Goal: Manage account settings

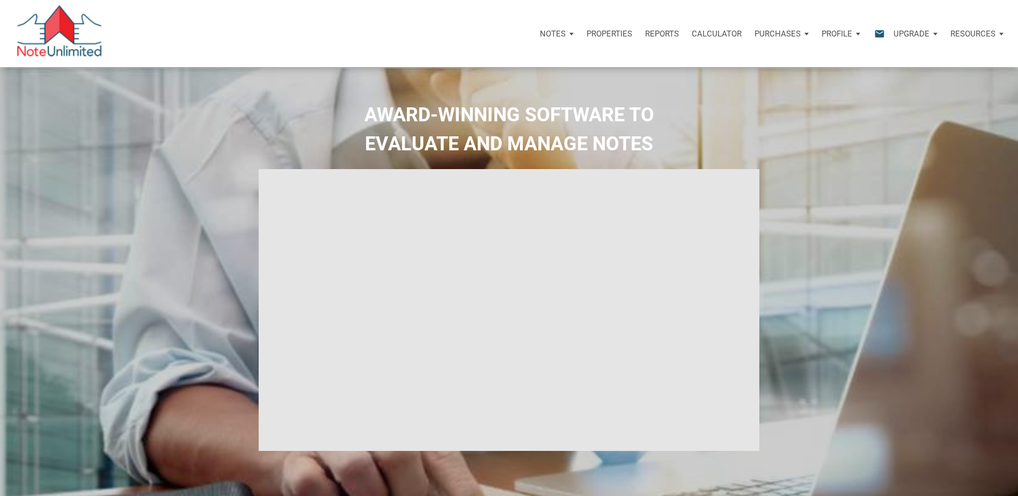
select select
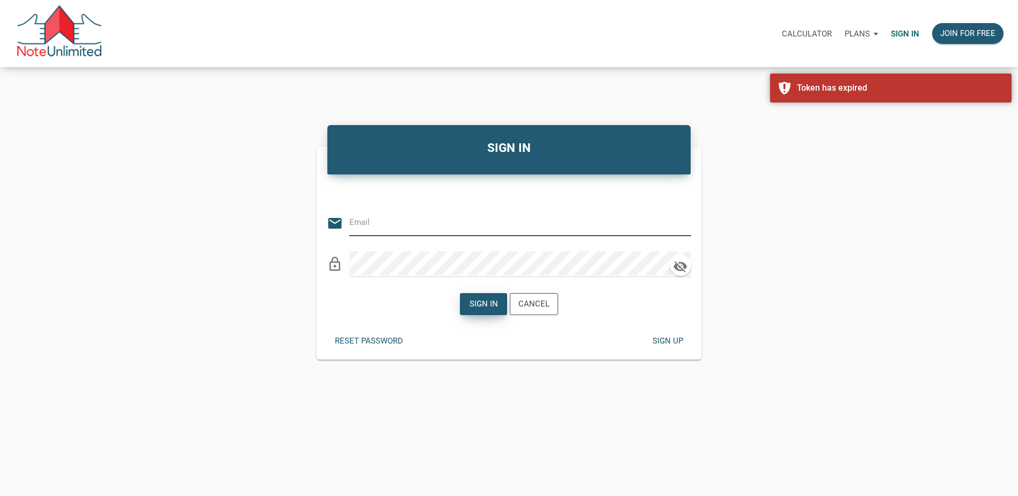
type input "[PERSON_NAME][EMAIL_ADDRESS][DOMAIN_NAME]"
click at [477, 305] on div "Sign in" at bounding box center [483, 304] width 28 height 12
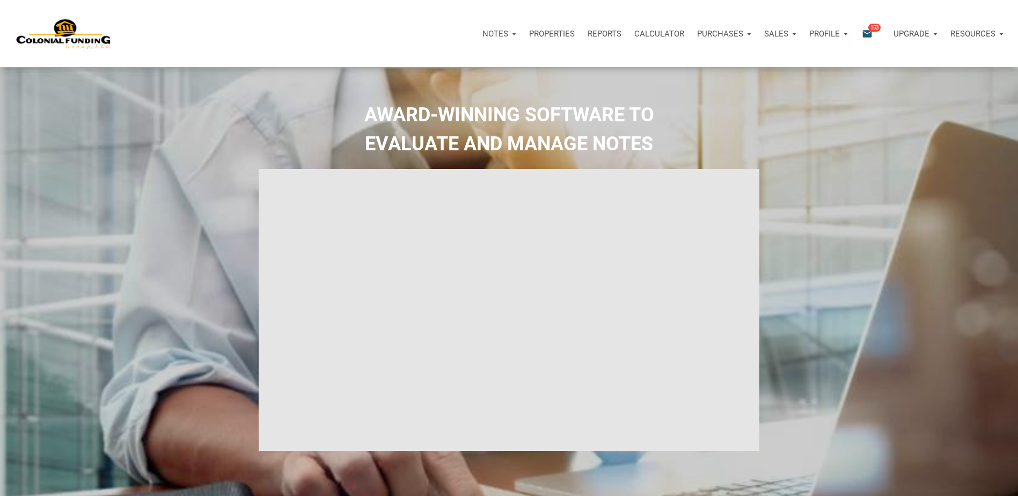
type input "Introduction to new features"
select select
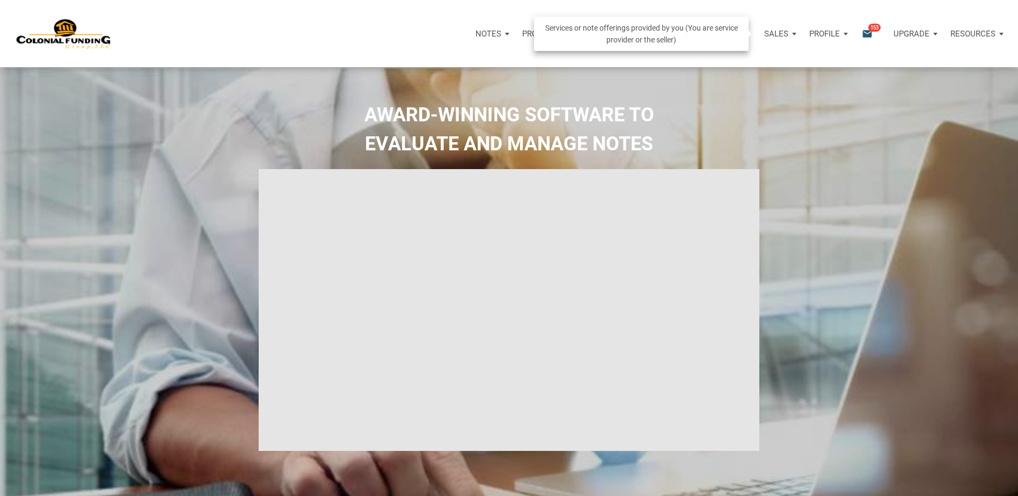
click at [783, 32] on p "Sales" at bounding box center [776, 34] width 24 height 10
click at [730, 69] on link "Note Offers" at bounding box center [749, 63] width 102 height 22
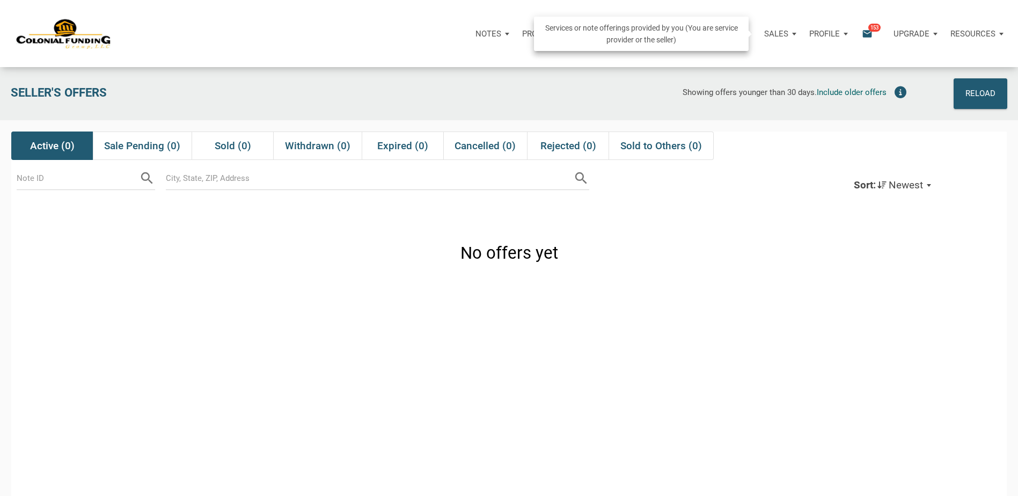
click at [788, 33] on div "Sales" at bounding box center [780, 34] width 45 height 32
click at [738, 83] on link "Service Orders" at bounding box center [749, 85] width 102 height 22
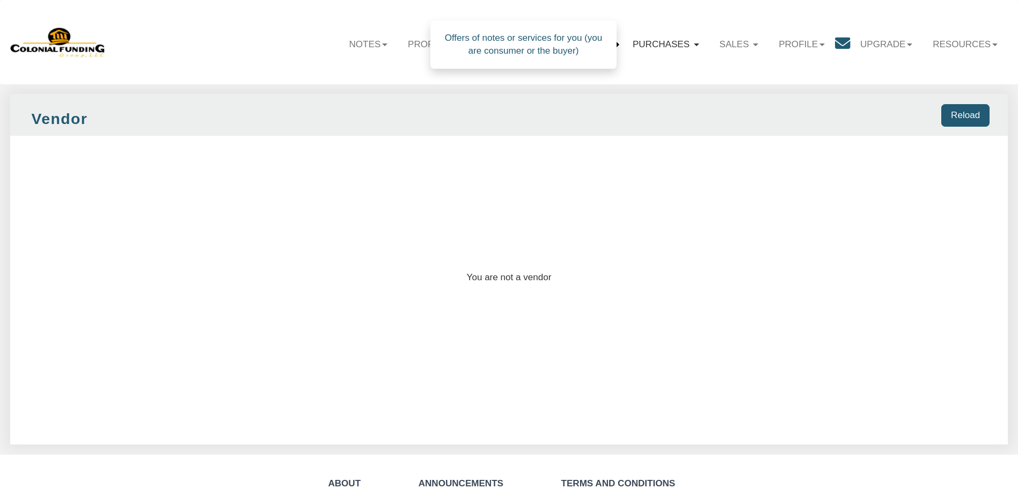
click at [681, 43] on link "Purchases" at bounding box center [665, 44] width 87 height 31
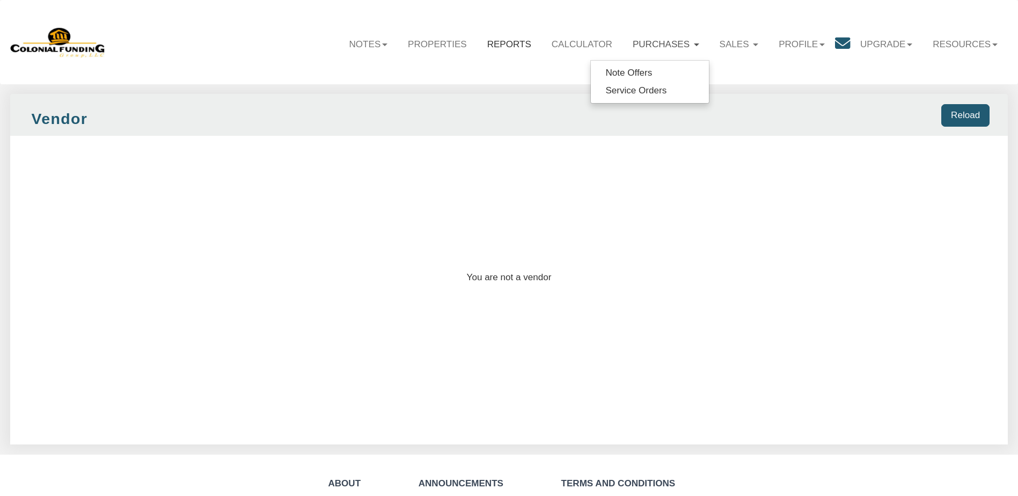
click at [477, 44] on link "Reports" at bounding box center [509, 44] width 64 height 31
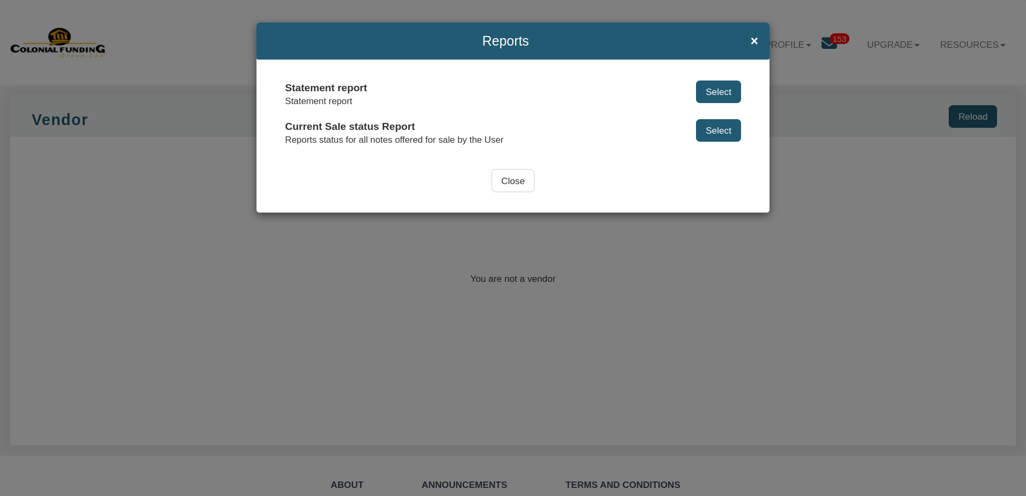
click at [494, 182] on input "Close" at bounding box center [512, 180] width 43 height 23
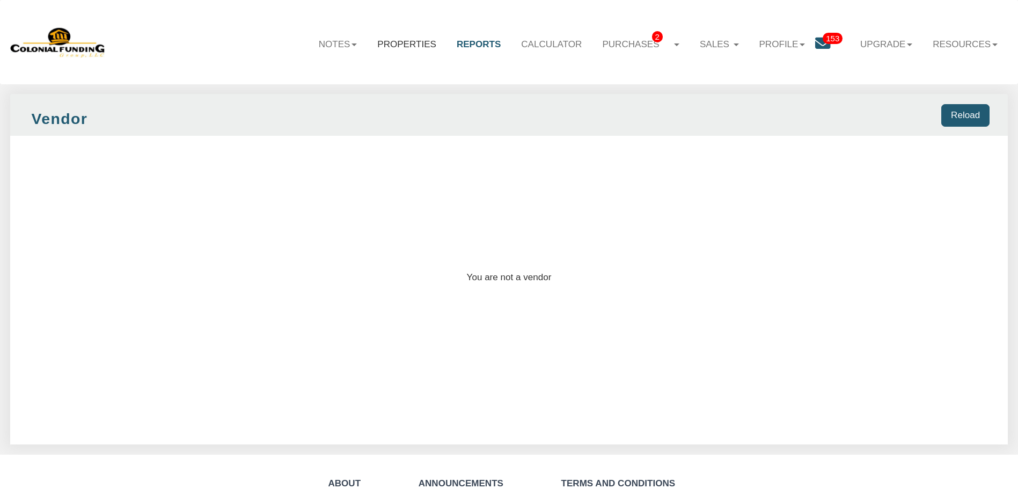
click at [386, 44] on link "Properties" at bounding box center [406, 44] width 79 height 31
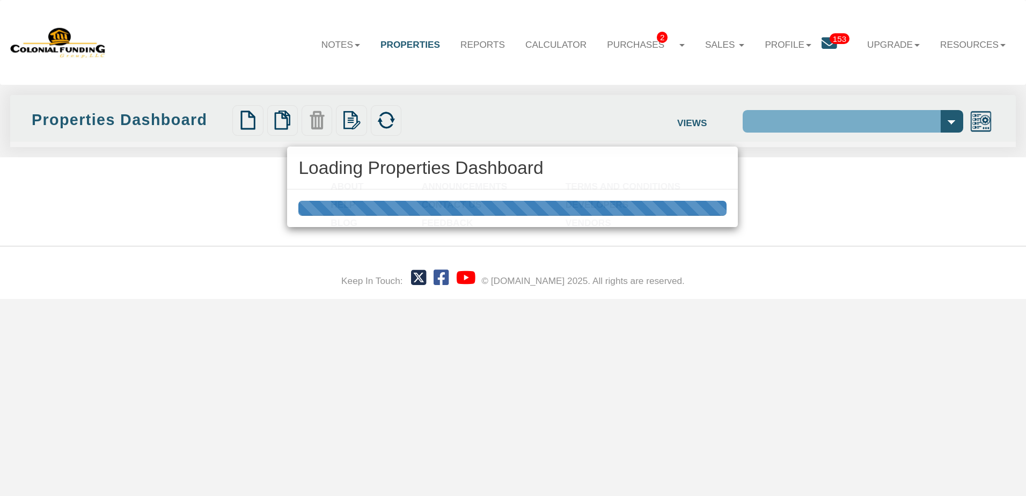
select select "138"
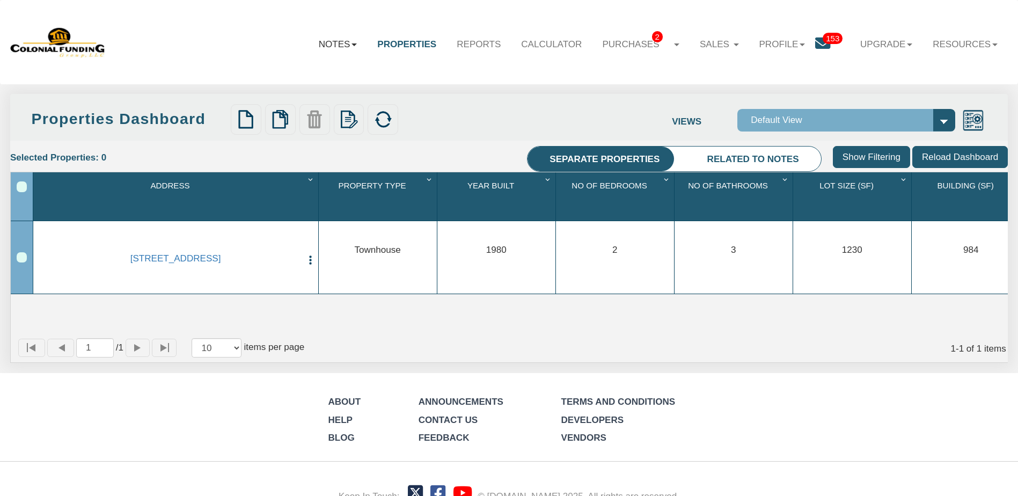
click at [335, 44] on link "Notes" at bounding box center [337, 44] width 59 height 31
click at [281, 70] on link "Dashboard" at bounding box center [307, 73] width 118 height 18
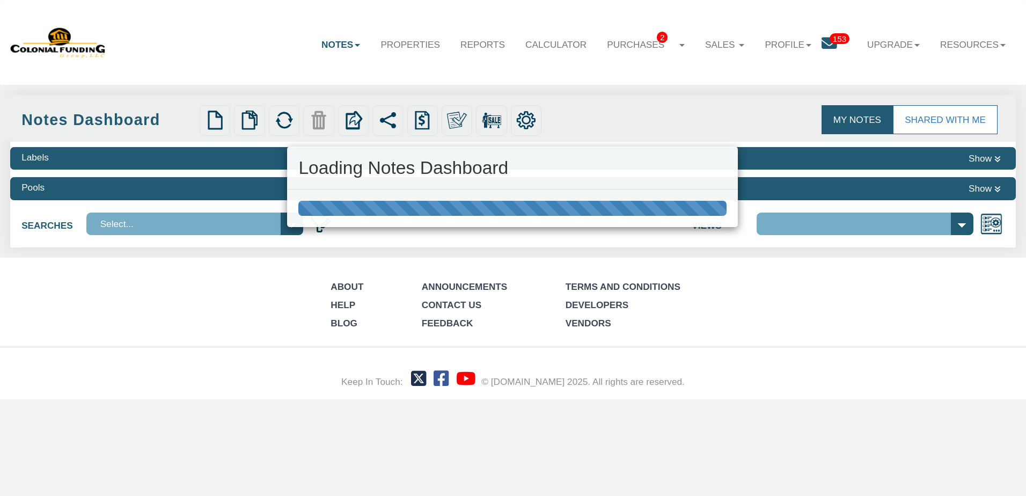
select select "316"
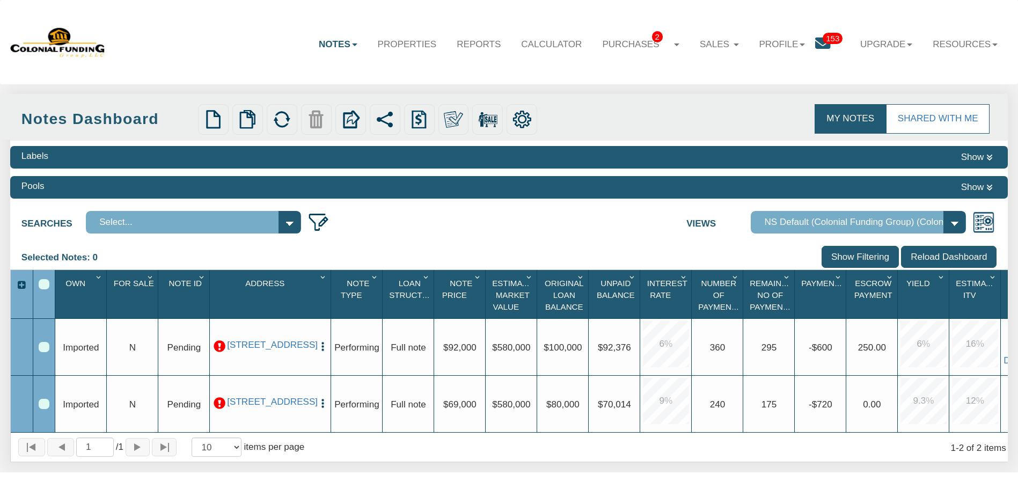
click at [339, 48] on link "Notes" at bounding box center [337, 44] width 59 height 31
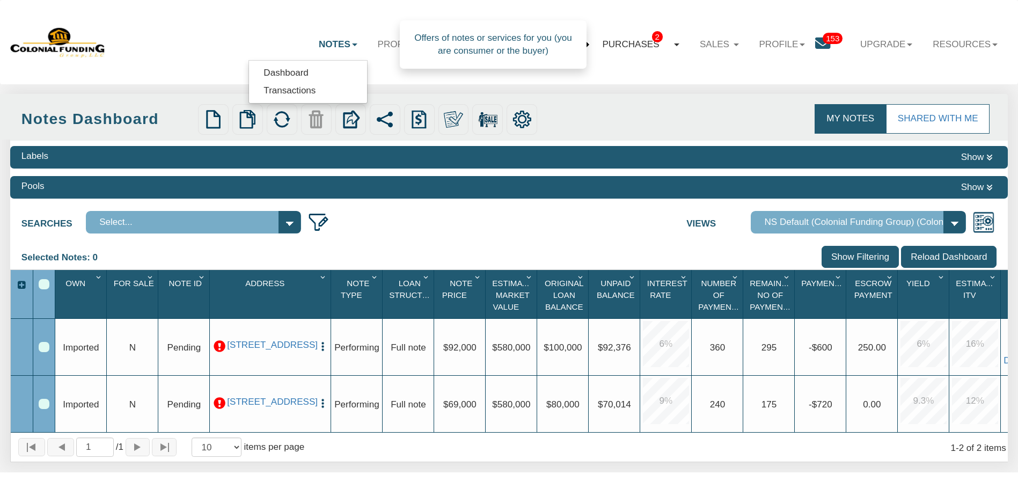
click at [652, 41] on span "2" at bounding box center [657, 36] width 11 height 11
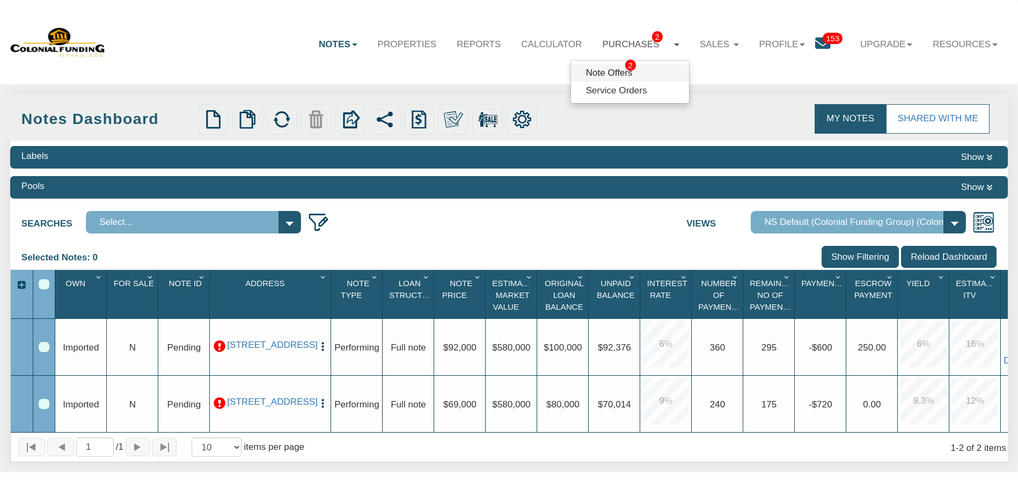
click at [602, 78] on link "Note Offers 2" at bounding box center [630, 73] width 118 height 18
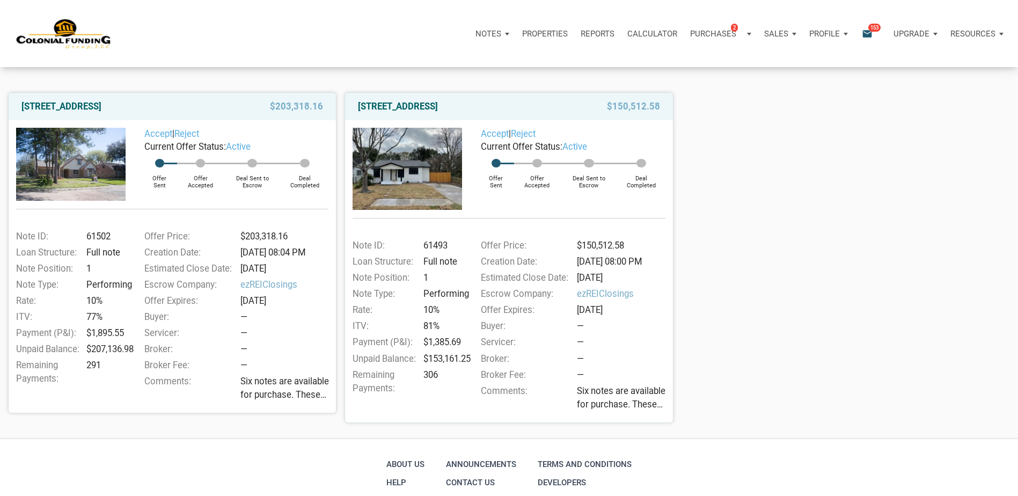
scroll to position [163, 0]
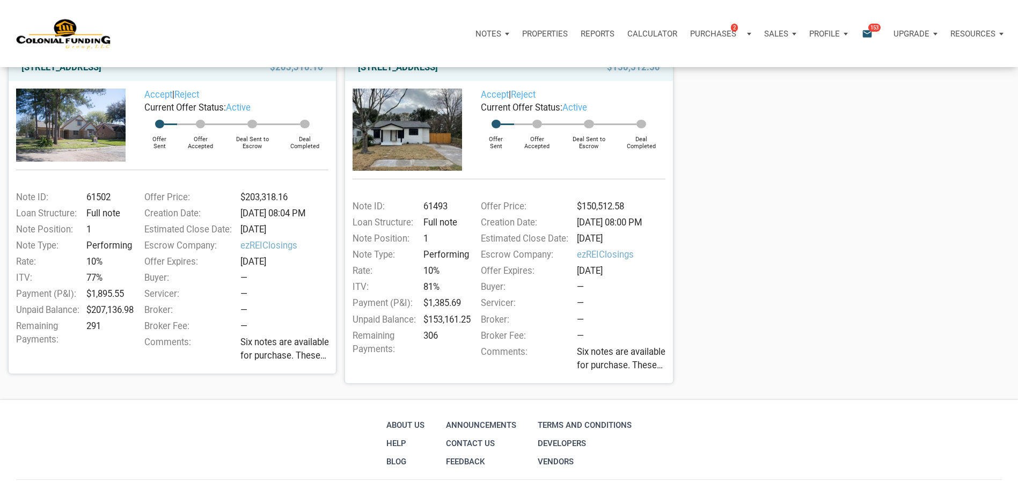
click at [597, 354] on span "Six notes are available for purchase. These were shared earlier [DATE], and fou…" at bounding box center [624, 358] width 94 height 27
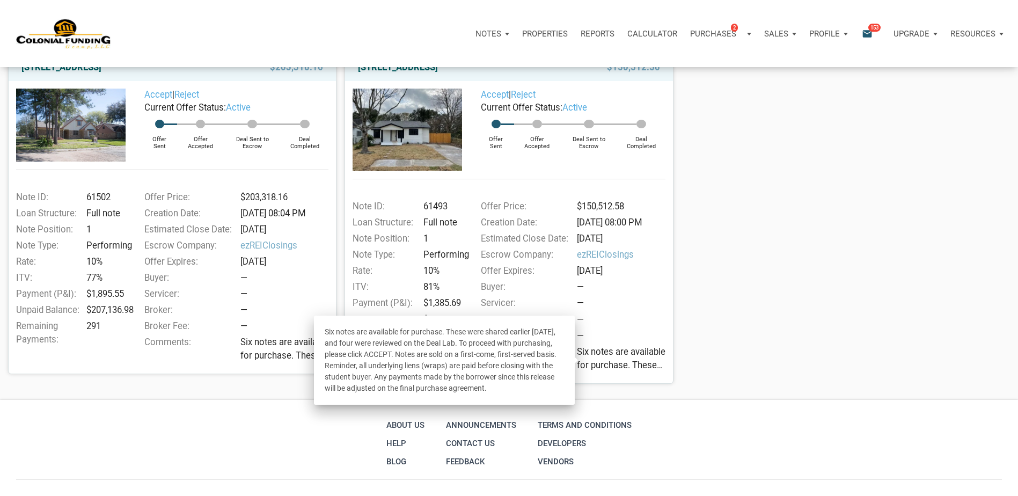
click at [739, 313] on div "[STREET_ADDRESS] $203,318.16 Accept | Reject Current Offer Status: active Offer…" at bounding box center [509, 214] width 1018 height 339
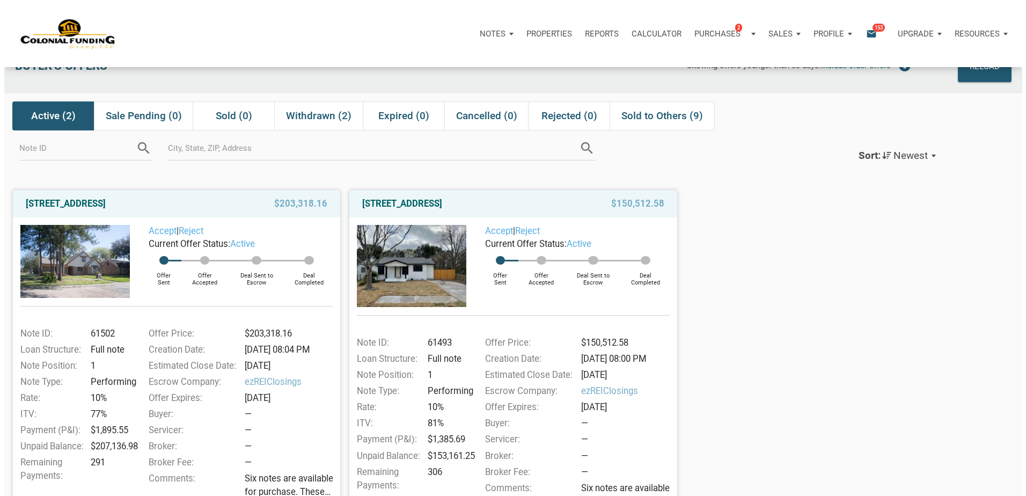
scroll to position [0, 0]
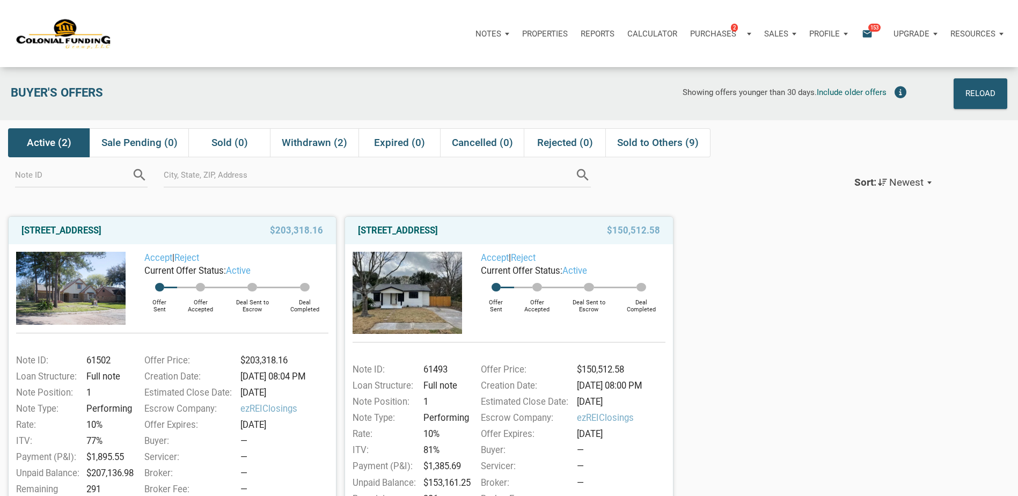
click at [864, 31] on icon "email" at bounding box center [867, 33] width 13 height 12
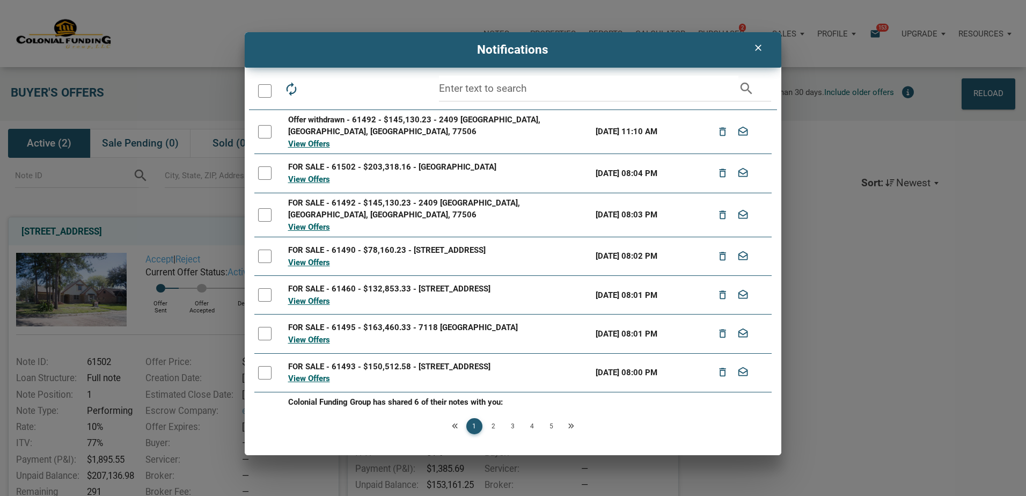
click at [760, 47] on icon "clear" at bounding box center [758, 47] width 13 height 11
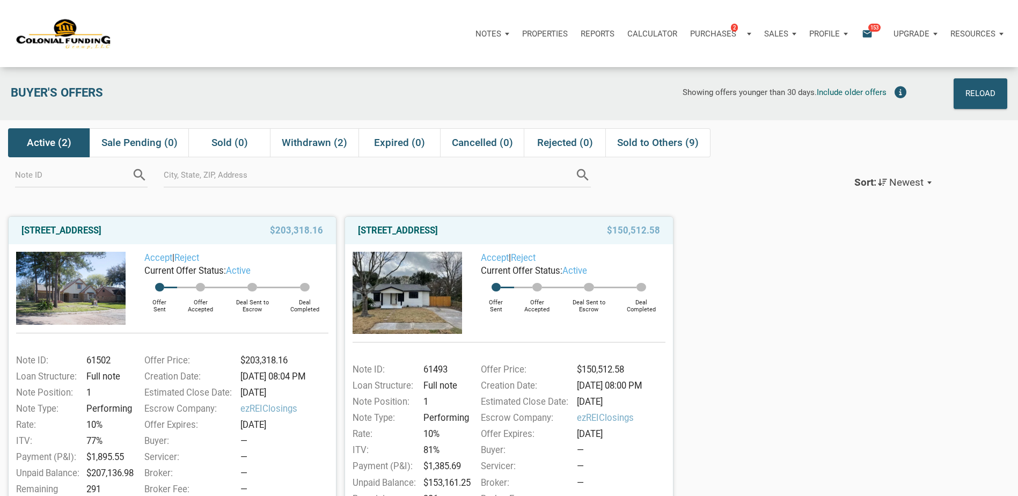
click at [349, 37] on div "Notes Dashboard Transactions Properties Reports Calculator Purchases 2 Note Off…" at bounding box center [561, 34] width 898 height 32
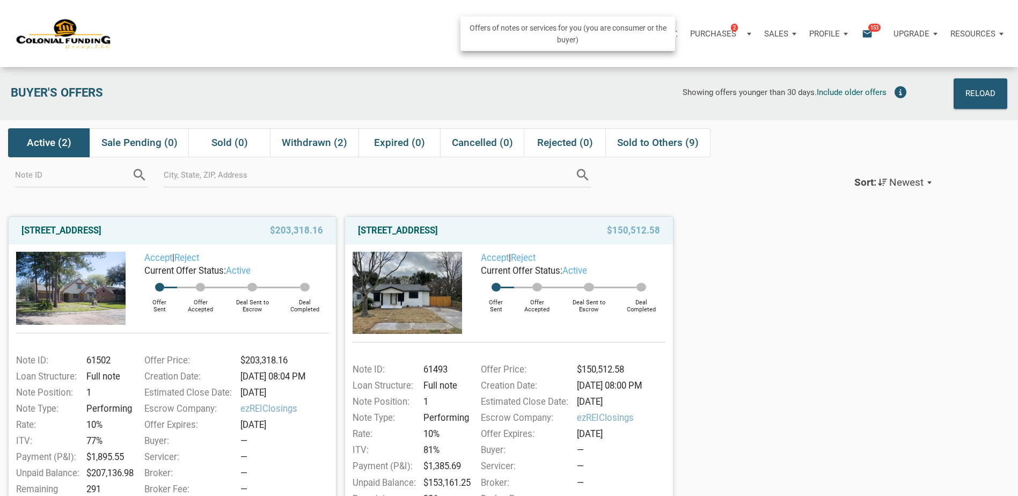
click at [719, 26] on div "Purchases 2" at bounding box center [721, 34] width 74 height 32
click at [680, 64] on link "Note Offers 2" at bounding box center [704, 63] width 102 height 22
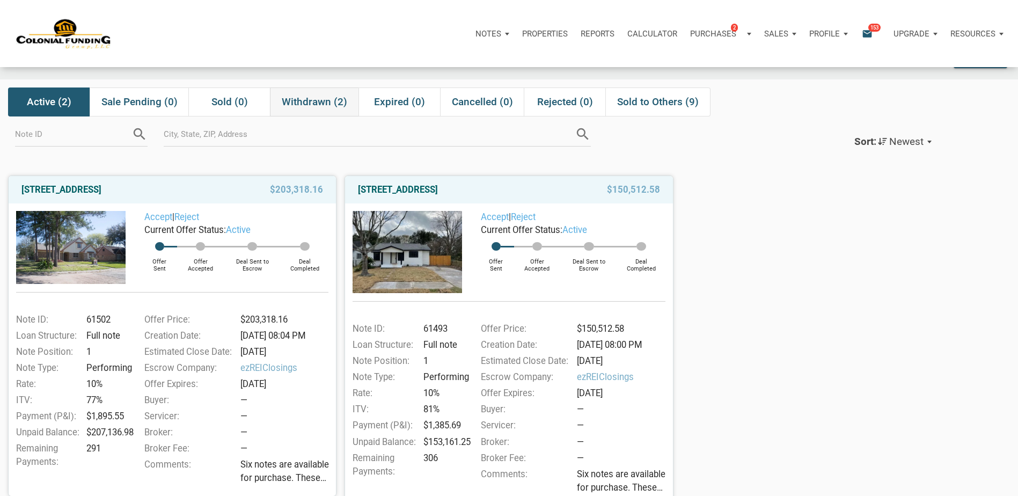
scroll to position [2, 0]
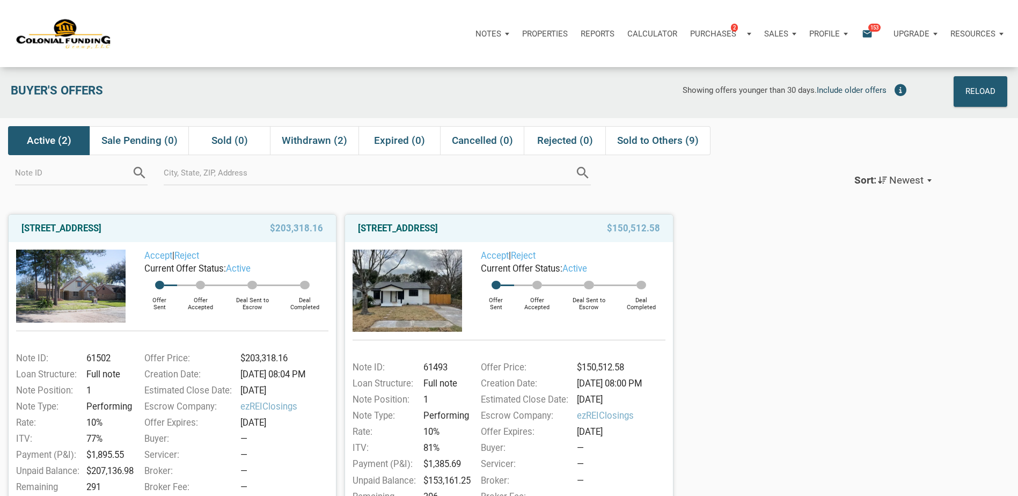
click at [855, 93] on span "Include older offers" at bounding box center [852, 90] width 70 height 10
click at [988, 83] on div "Reload" at bounding box center [980, 92] width 30 height 18
click at [1003, 33] on div "Resources" at bounding box center [977, 34] width 66 height 32
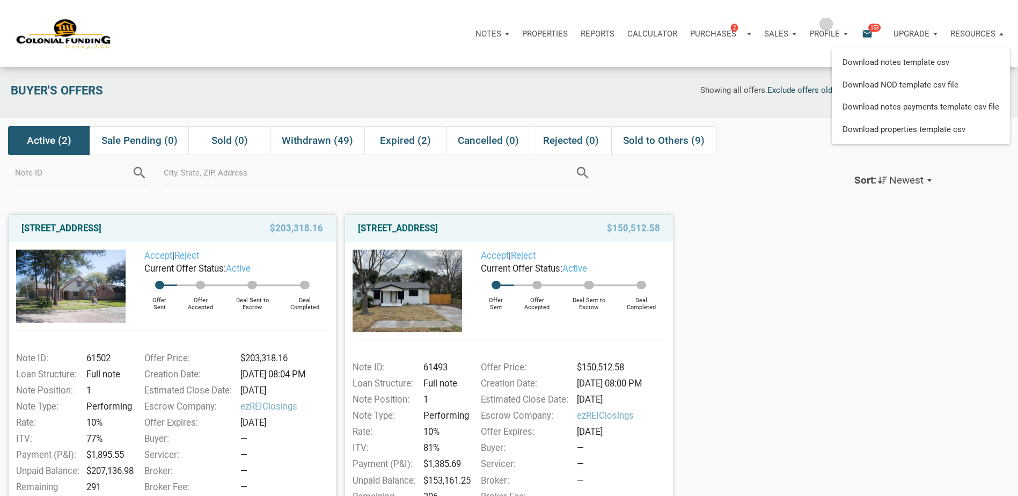
click at [825, 24] on div "Profile" at bounding box center [829, 34] width 52 height 32
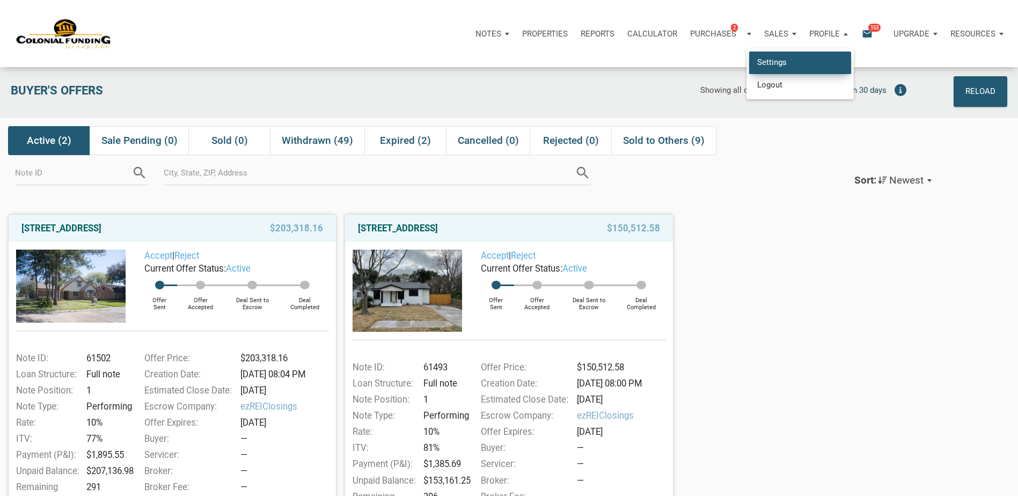
click at [777, 61] on link "Settings" at bounding box center [800, 63] width 102 height 22
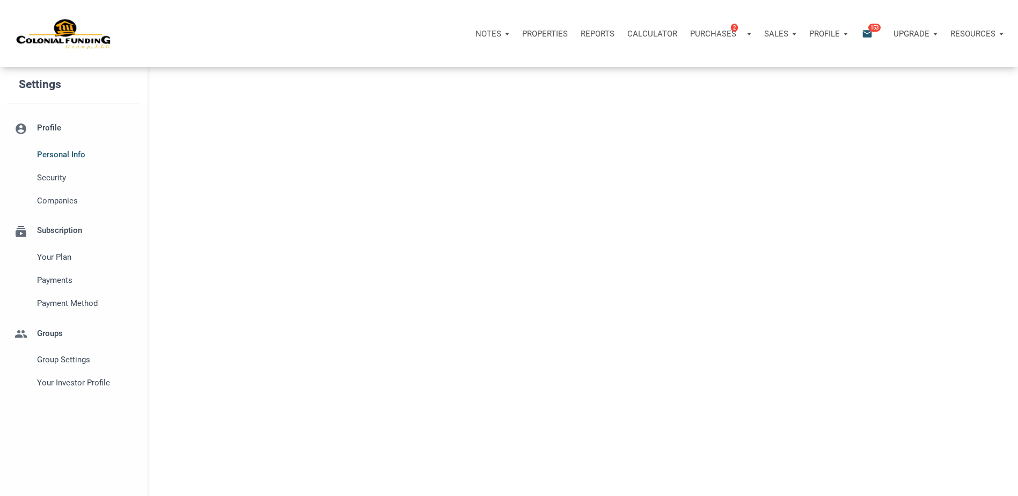
select select
type input "OLYMPIA FLDS"
select select
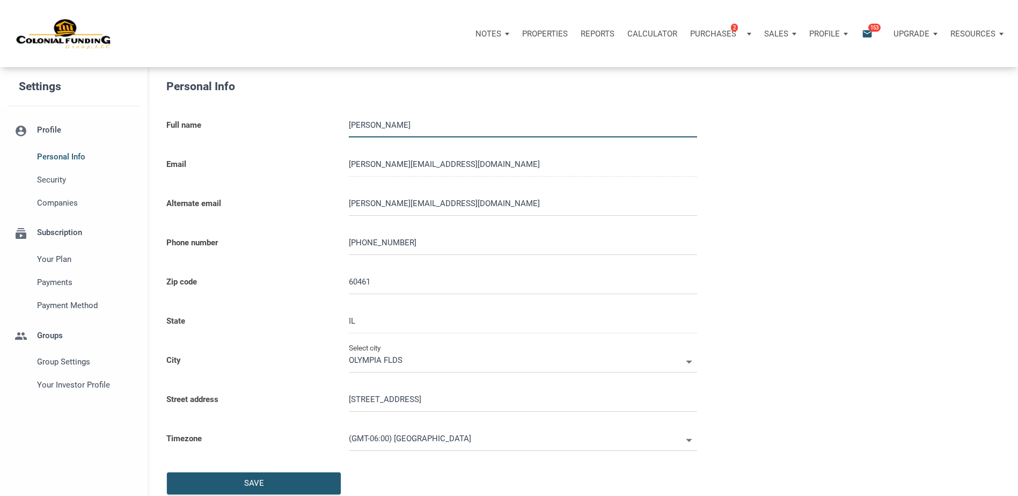
type input "7089552538"
select select
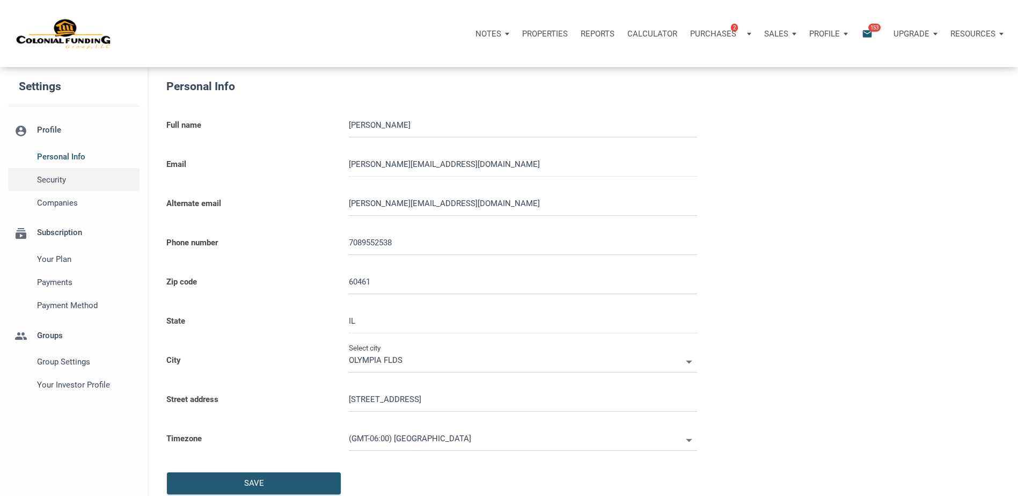
click at [56, 177] on span "Security" at bounding box center [85, 179] width 97 height 13
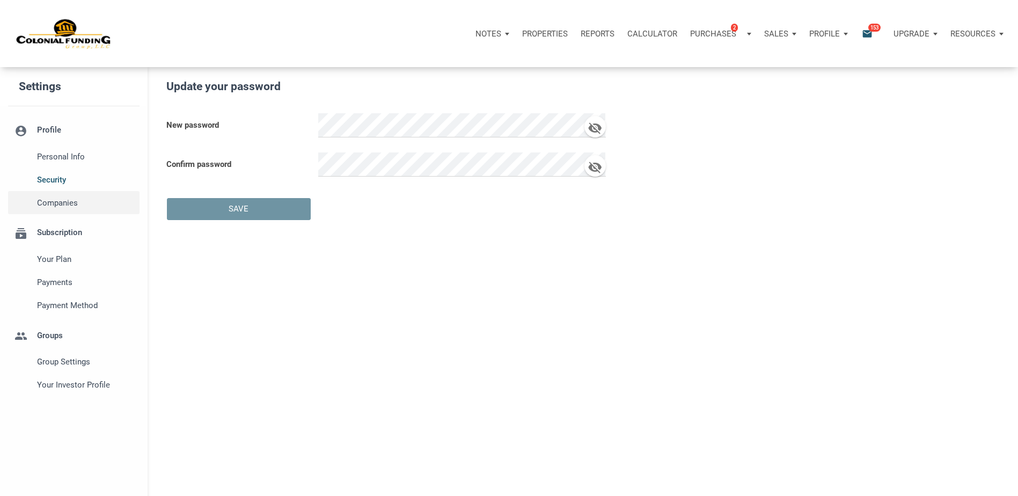
click at [50, 203] on span "Companies" at bounding box center [85, 202] width 97 height 13
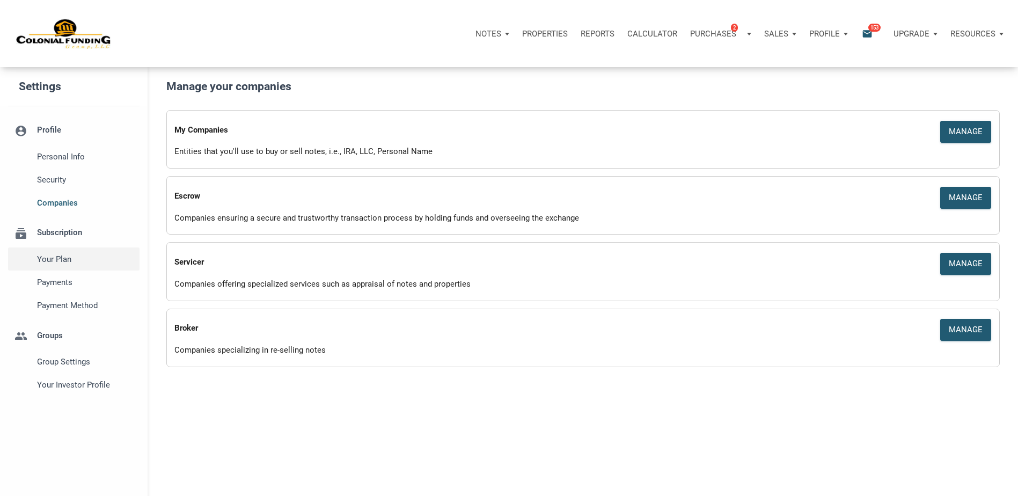
click at [58, 260] on span "Your plan" at bounding box center [85, 259] width 97 height 13
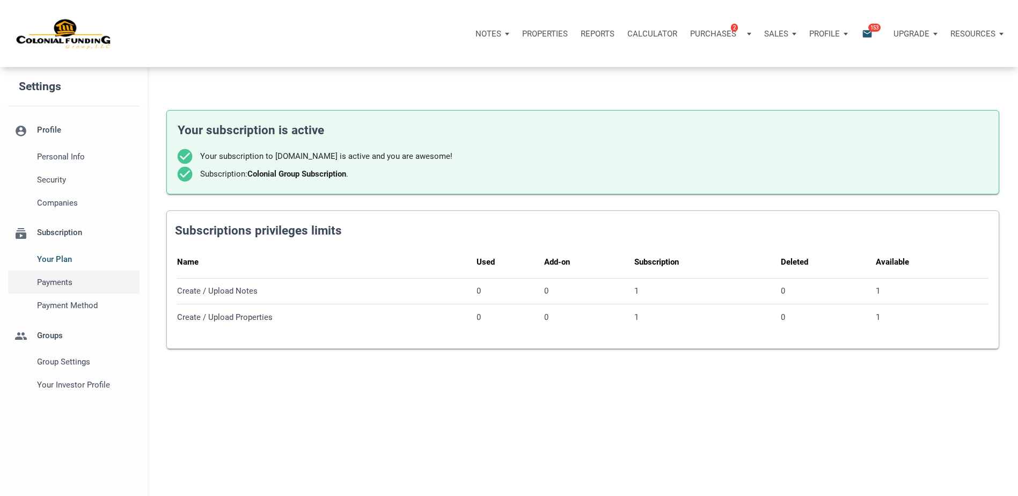
click at [50, 283] on span "Payments" at bounding box center [85, 282] width 97 height 13
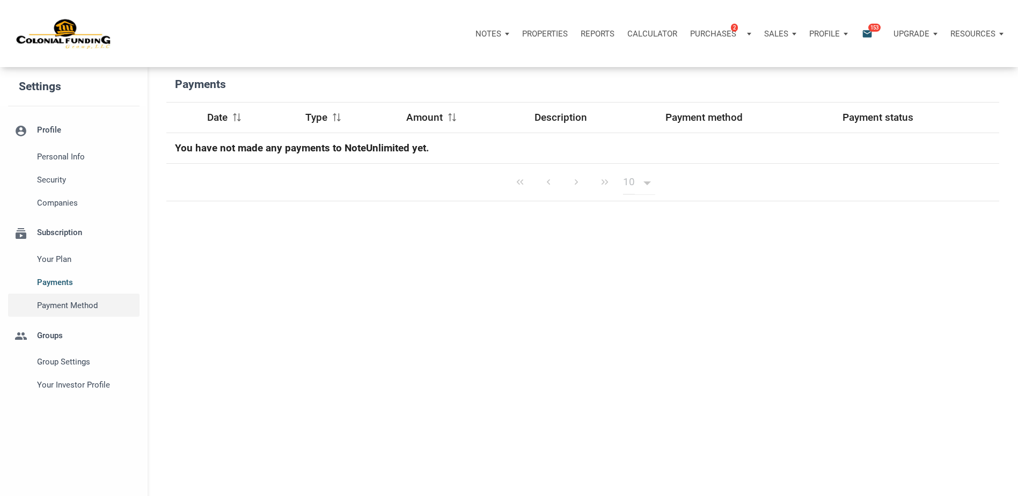
click at [51, 303] on span "Payment Method" at bounding box center [85, 305] width 97 height 13
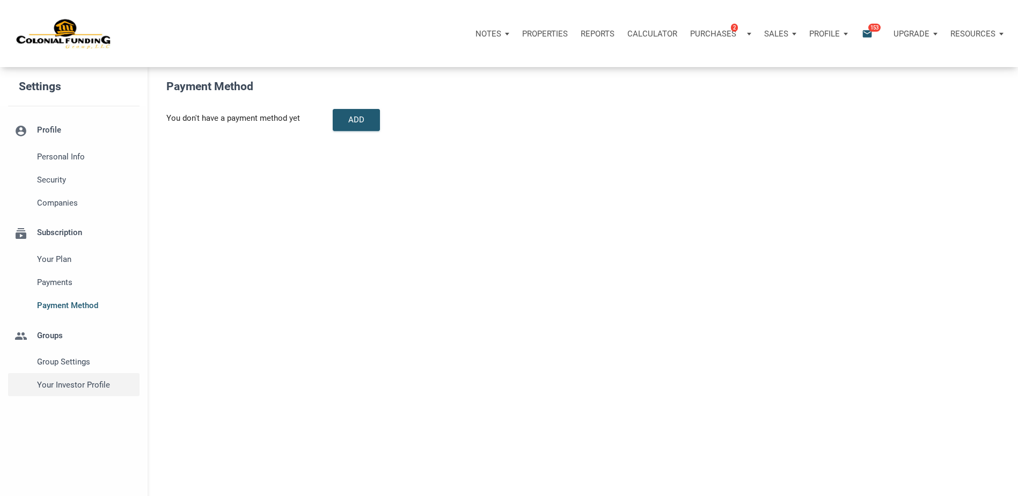
click at [52, 387] on span "Your Investor Profile" at bounding box center [85, 384] width 97 height 13
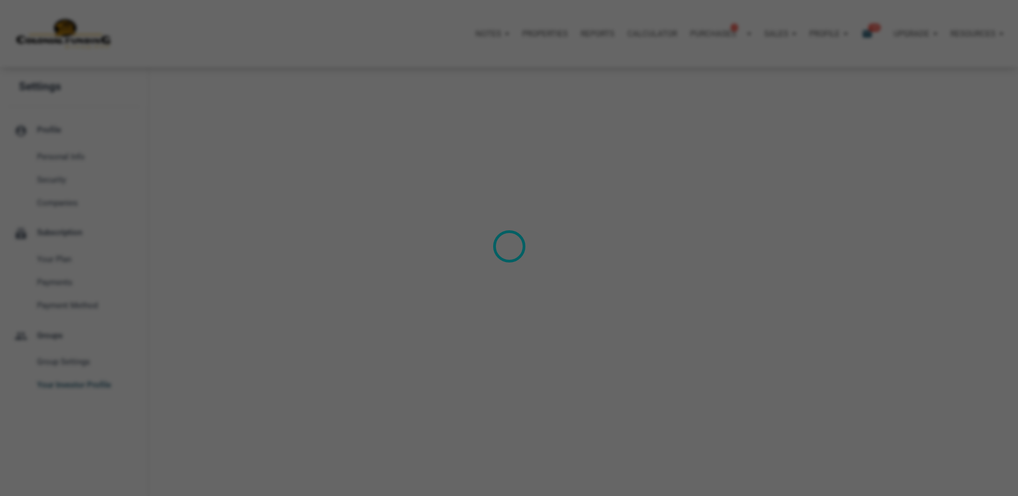
type input "Cash Flow - [DATE] Income"
select select
type input "$ 90,000"
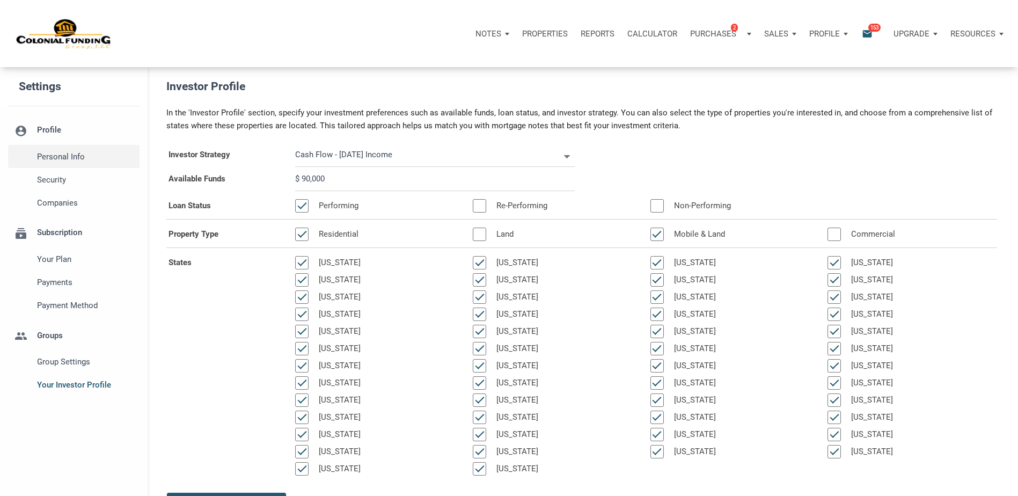
click at [46, 155] on span "Personal Info" at bounding box center [85, 156] width 97 height 13
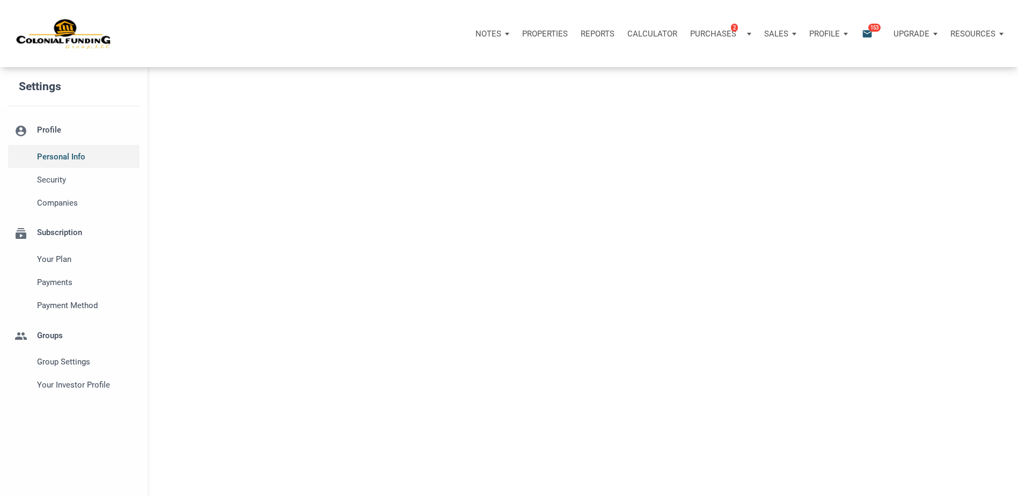
type input "OLYMPIA FLDS"
select select
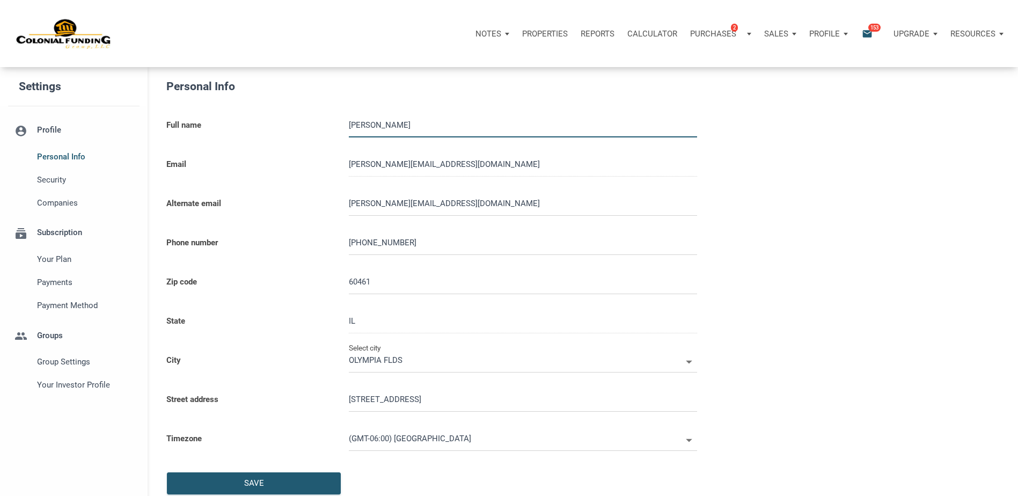
type input "7089552538"
select select
